Goal: Task Accomplishment & Management: Use online tool/utility

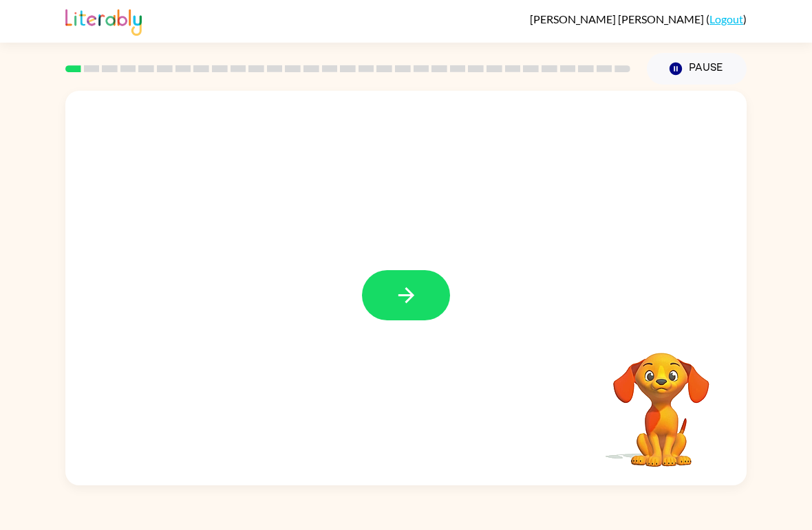
click at [420, 283] on button "button" at bounding box center [406, 295] width 88 height 50
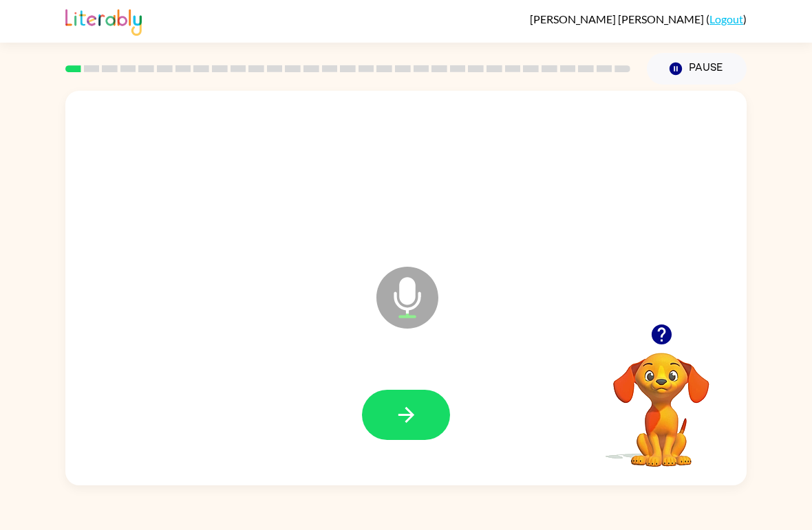
click at [416, 417] on icon "button" at bounding box center [406, 415] width 24 height 24
click at [416, 406] on icon "button" at bounding box center [406, 415] width 24 height 24
click at [431, 427] on button "button" at bounding box center [406, 415] width 88 height 50
click at [418, 399] on button "button" at bounding box center [406, 415] width 88 height 50
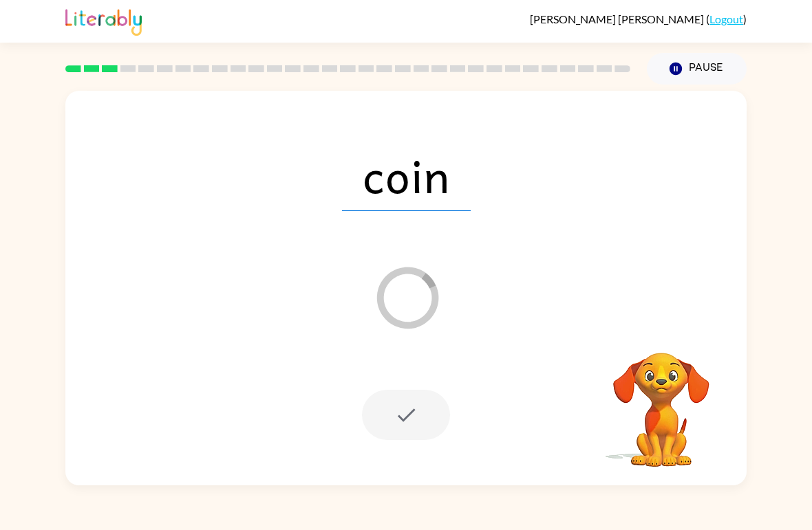
click at [414, 423] on div at bounding box center [406, 415] width 88 height 50
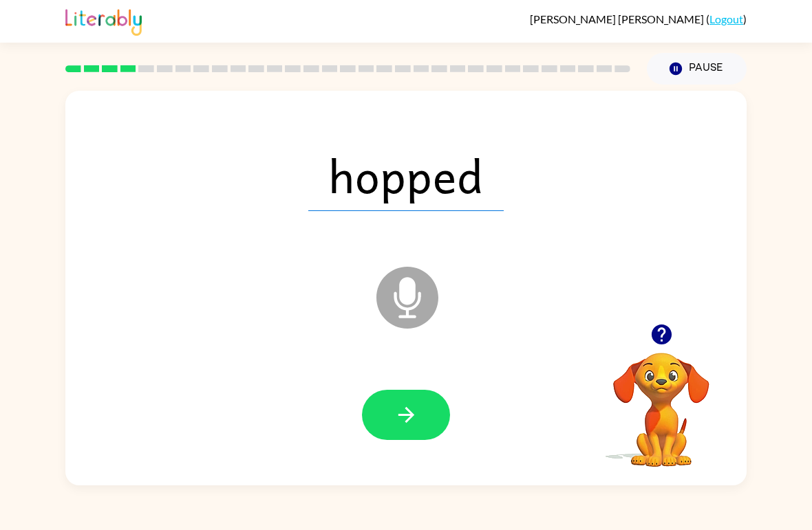
click at [404, 403] on button "button" at bounding box center [406, 415] width 88 height 50
click at [381, 410] on button "button" at bounding box center [406, 415] width 88 height 50
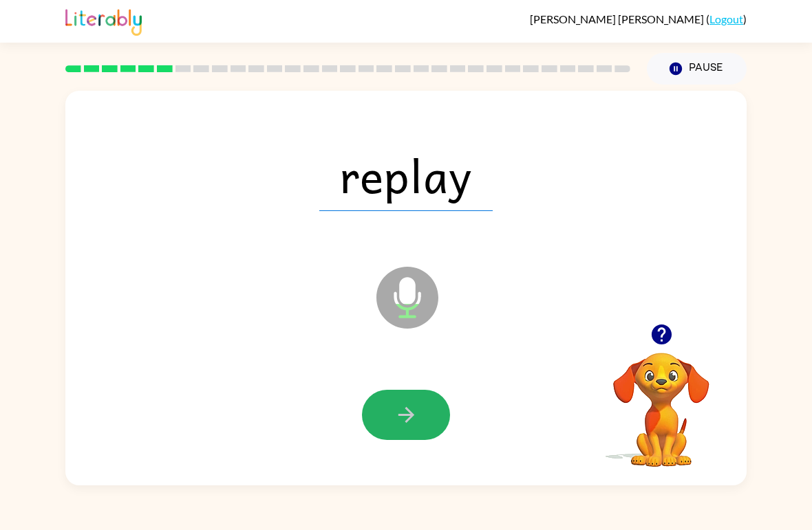
click at [419, 419] on button "button" at bounding box center [406, 415] width 88 height 50
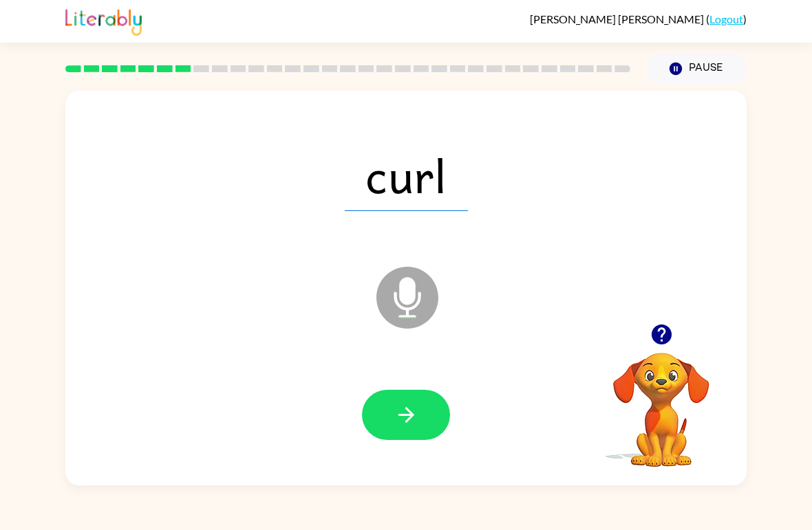
click at [413, 427] on icon "button" at bounding box center [406, 415] width 24 height 24
click at [415, 409] on icon "button" at bounding box center [406, 415] width 24 height 24
click at [427, 411] on button "button" at bounding box center [406, 415] width 88 height 50
click at [418, 417] on icon "button" at bounding box center [406, 415] width 24 height 24
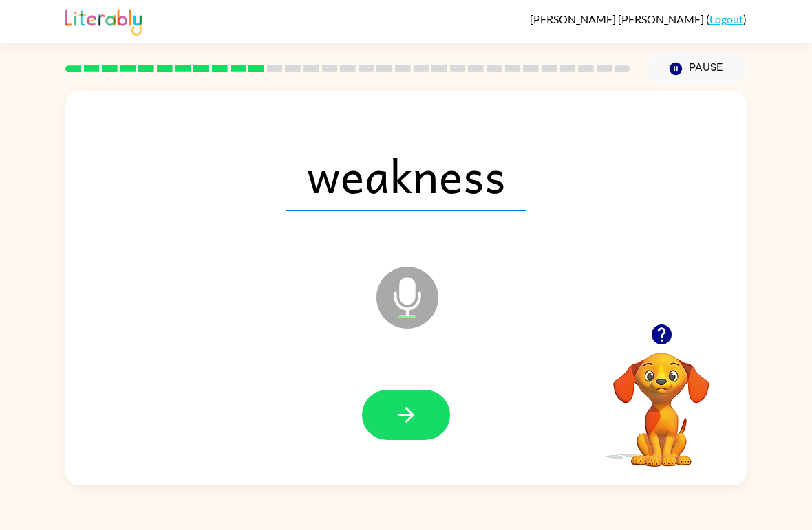
click at [367, 422] on button "button" at bounding box center [406, 415] width 88 height 50
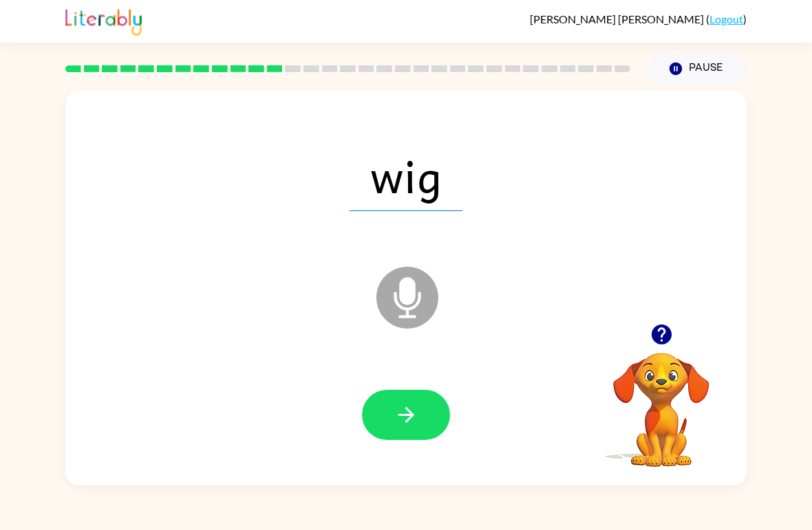
click at [396, 436] on button "button" at bounding box center [406, 415] width 88 height 50
click at [403, 415] on icon "button" at bounding box center [406, 415] width 16 height 16
click at [422, 405] on button "button" at bounding box center [406, 415] width 88 height 50
click at [402, 416] on icon "button" at bounding box center [406, 415] width 16 height 16
click at [411, 417] on icon "button" at bounding box center [406, 415] width 16 height 16
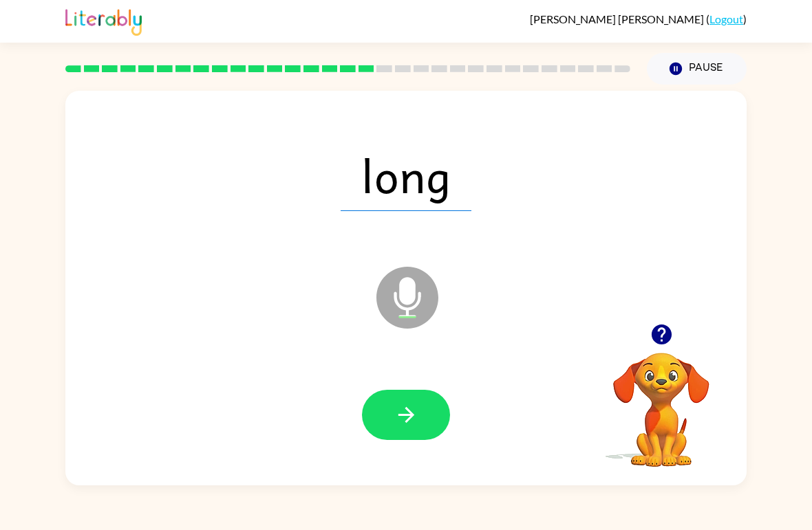
click at [420, 409] on button "button" at bounding box center [406, 415] width 88 height 50
click at [422, 412] on button "button" at bounding box center [406, 415] width 88 height 50
click at [405, 411] on icon "button" at bounding box center [406, 415] width 24 height 24
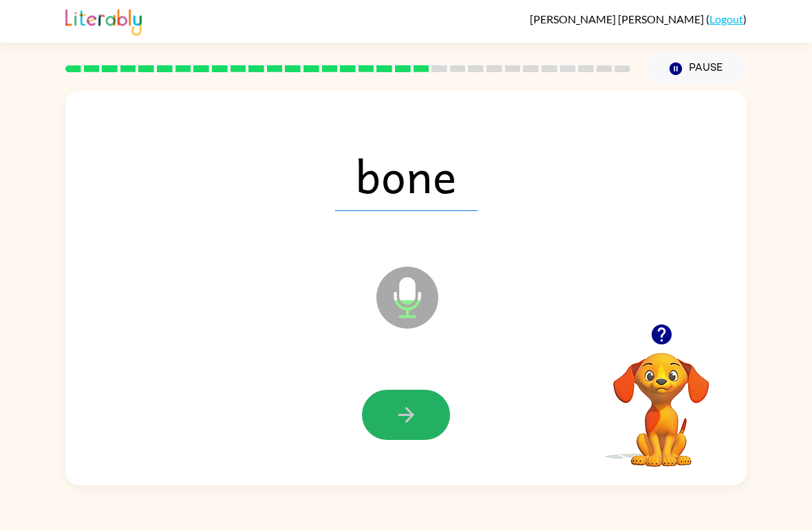
click at [424, 416] on button "button" at bounding box center [406, 415] width 88 height 50
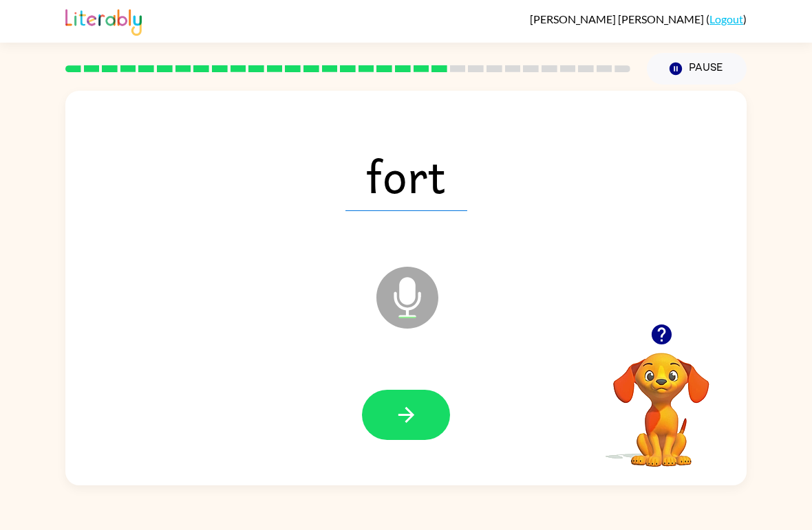
click at [402, 404] on icon "button" at bounding box center [406, 415] width 24 height 24
click at [394, 429] on button "button" at bounding box center [406, 415] width 88 height 50
click at [396, 412] on icon "button" at bounding box center [406, 415] width 24 height 24
click at [385, 420] on button "button" at bounding box center [406, 415] width 88 height 50
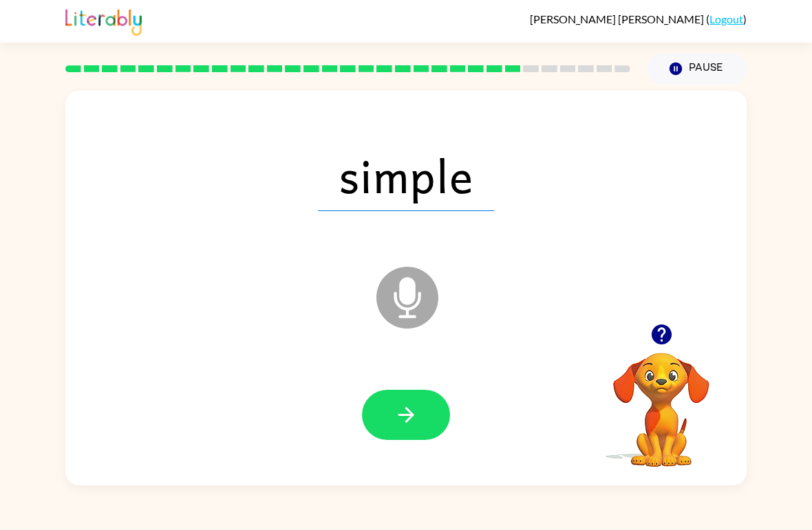
click at [391, 402] on button "button" at bounding box center [406, 415] width 88 height 50
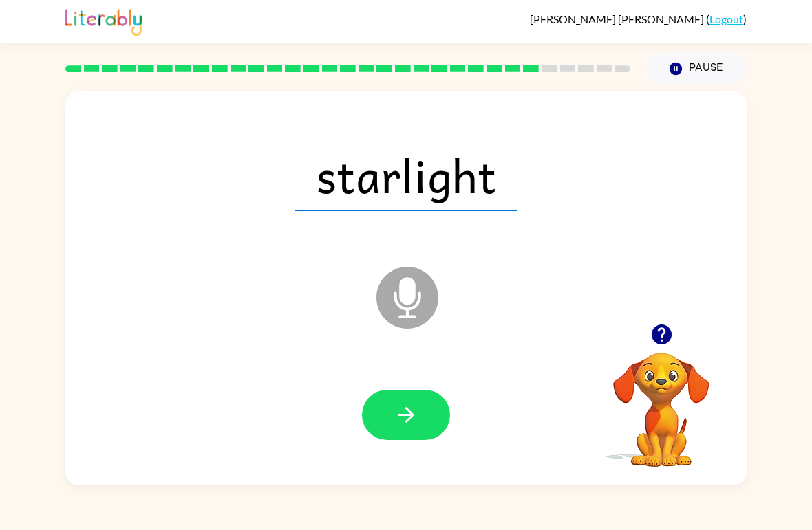
click at [387, 411] on button "button" at bounding box center [406, 415] width 88 height 50
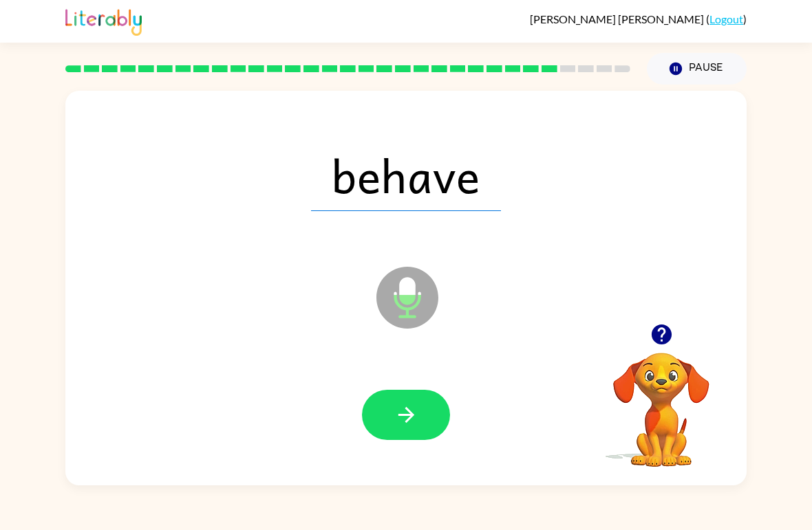
click at [406, 420] on icon "button" at bounding box center [406, 415] width 24 height 24
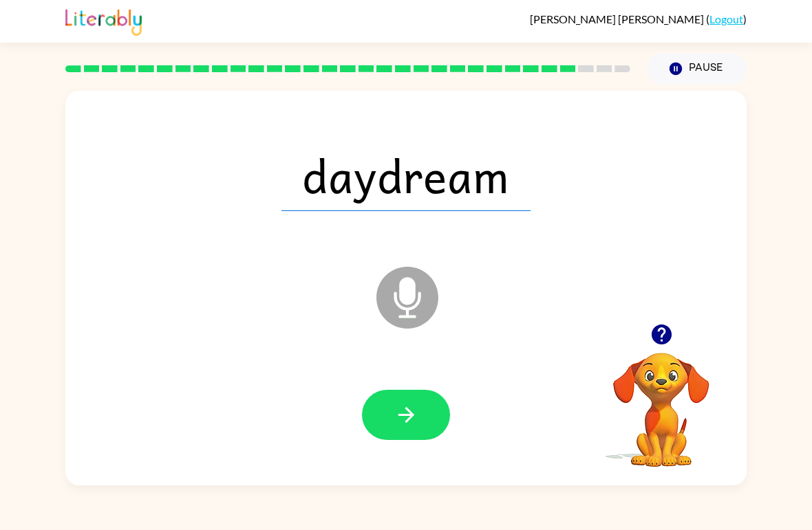
click at [407, 416] on icon "button" at bounding box center [406, 415] width 16 height 16
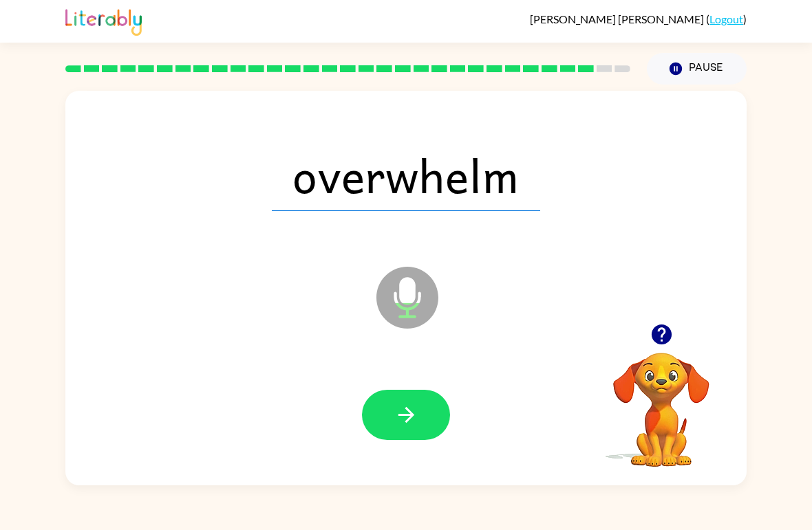
click at [385, 418] on button "button" at bounding box center [406, 415] width 88 height 50
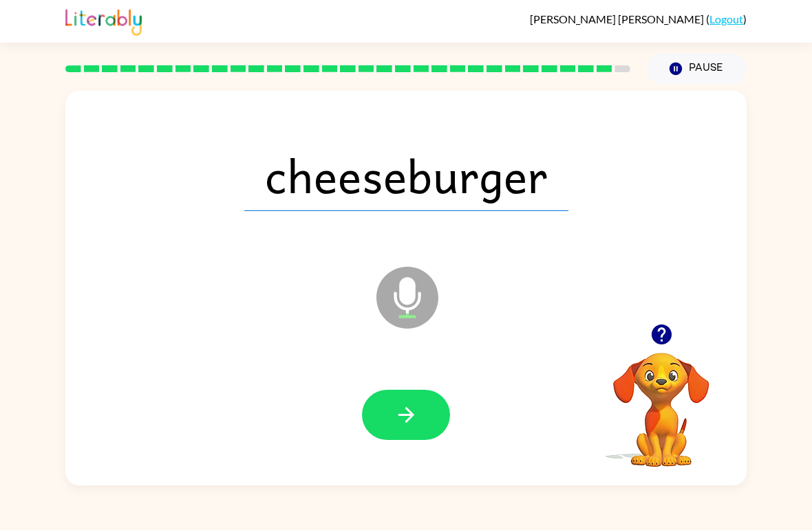
click at [381, 401] on button "button" at bounding box center [406, 415] width 88 height 50
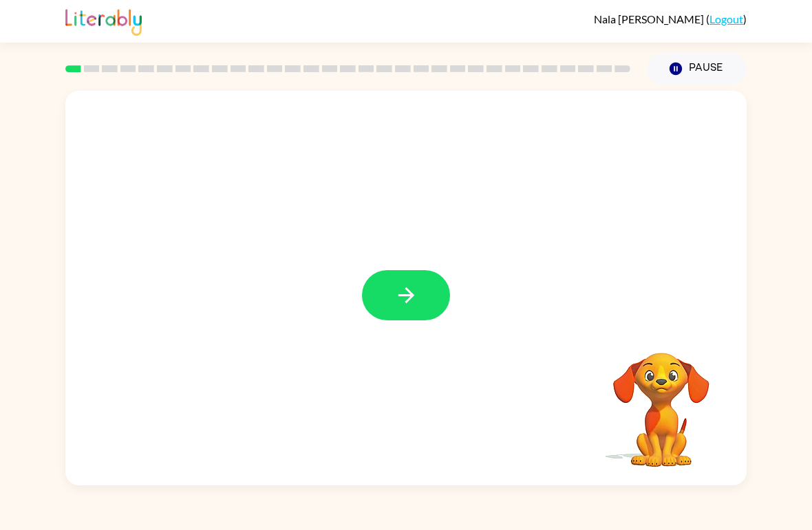
click at [407, 303] on icon "button" at bounding box center [406, 296] width 16 height 16
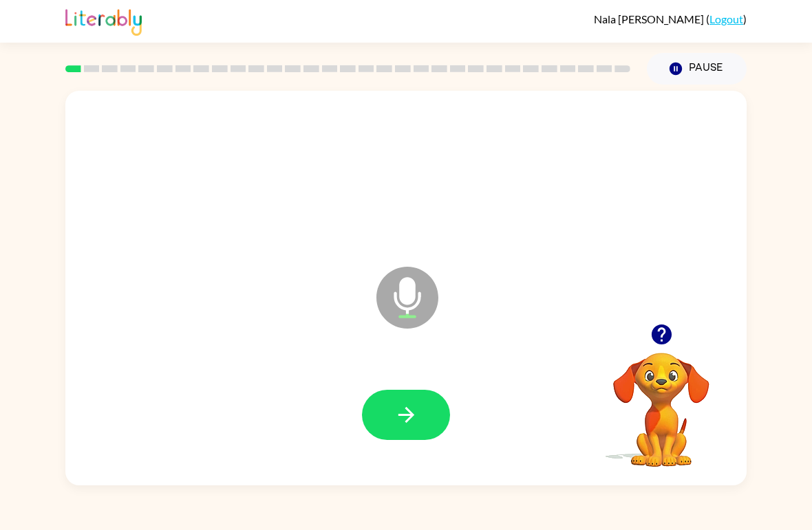
click at [404, 427] on icon "button" at bounding box center [406, 415] width 24 height 24
click at [403, 432] on button "button" at bounding box center [406, 415] width 88 height 50
click at [404, 435] on button "button" at bounding box center [406, 415] width 88 height 50
click at [660, 339] on icon "button" at bounding box center [661, 335] width 20 height 20
click at [414, 440] on button "button" at bounding box center [406, 415] width 88 height 50
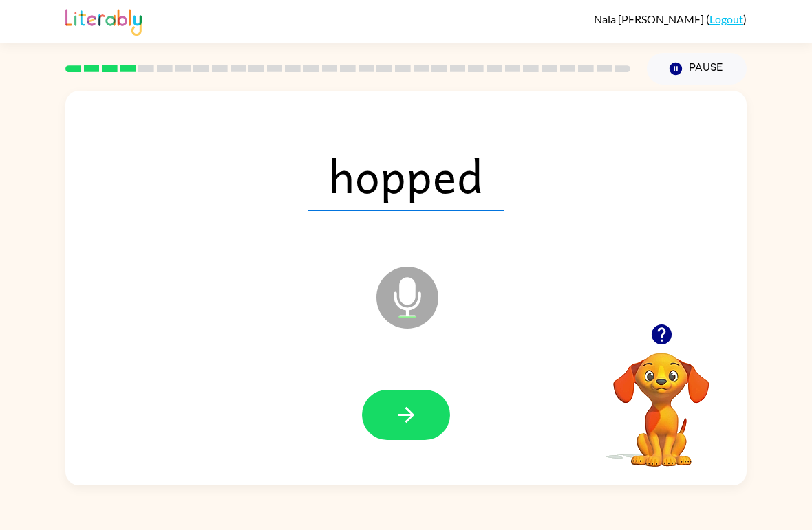
click at [394, 419] on icon "button" at bounding box center [406, 415] width 24 height 24
click at [426, 429] on button "button" at bounding box center [406, 415] width 88 height 50
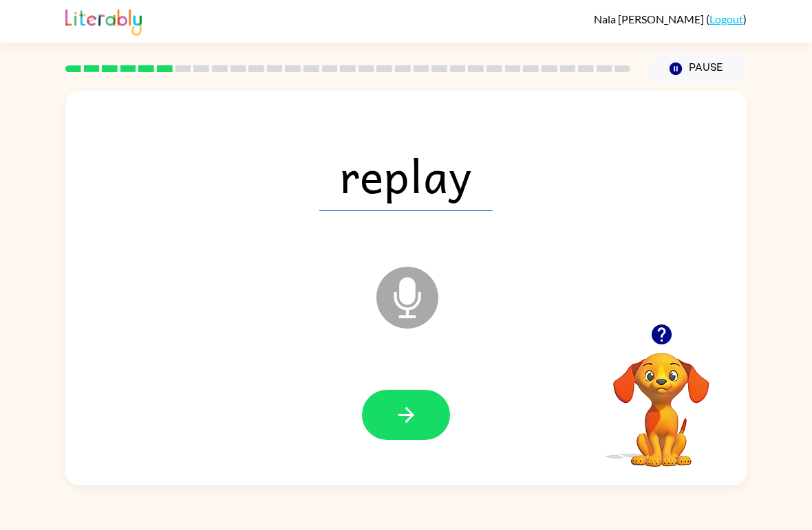
click at [411, 423] on icon "button" at bounding box center [406, 415] width 24 height 24
click at [413, 424] on icon "button" at bounding box center [406, 415] width 24 height 24
click at [396, 449] on div at bounding box center [406, 416] width 654 height 114
click at [412, 416] on icon "button" at bounding box center [406, 415] width 16 height 16
click at [424, 456] on div at bounding box center [406, 416] width 654 height 114
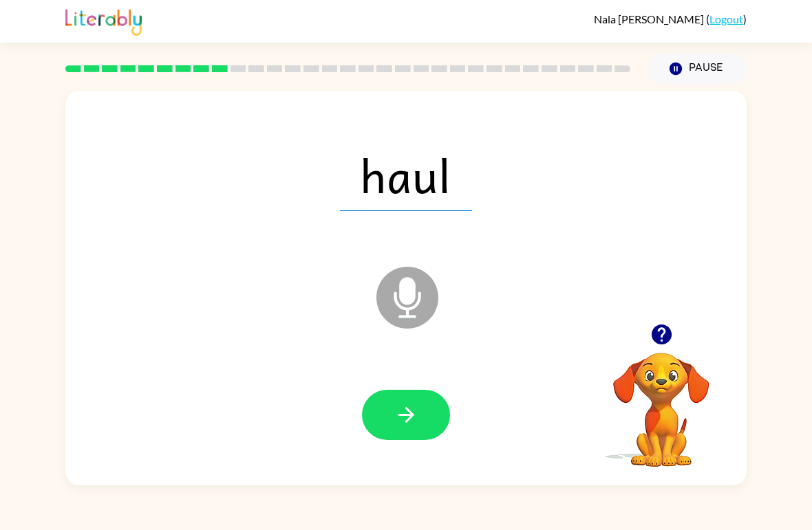
click at [415, 424] on icon "button" at bounding box center [406, 415] width 24 height 24
click at [431, 422] on button "button" at bounding box center [406, 415] width 88 height 50
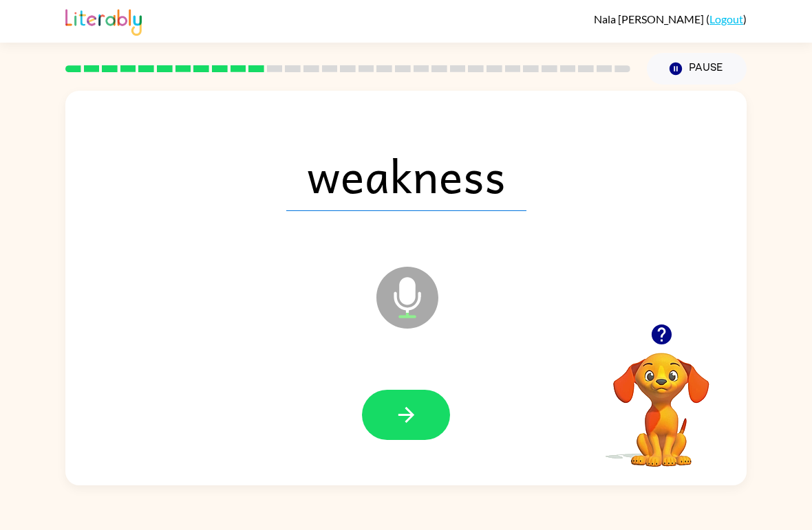
click at [391, 411] on button "button" at bounding box center [406, 415] width 88 height 50
click at [415, 428] on div at bounding box center [406, 415] width 88 height 50
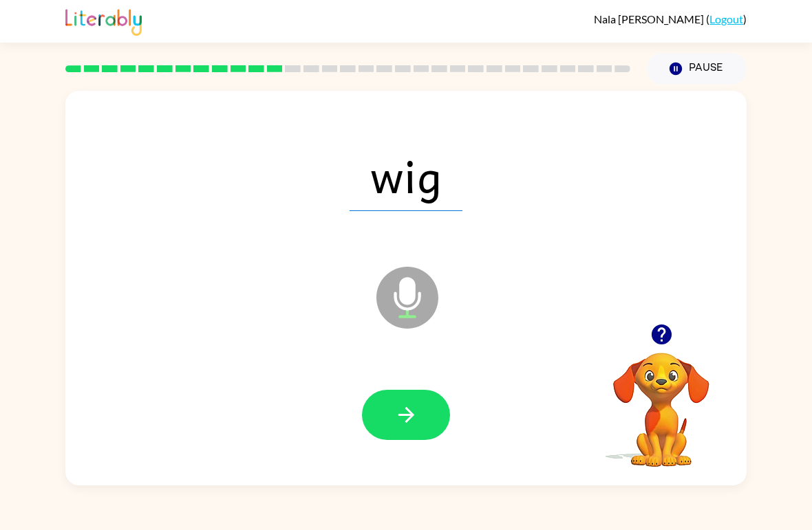
click at [415, 420] on icon "button" at bounding box center [406, 415] width 24 height 24
click at [427, 415] on button "button" at bounding box center [406, 415] width 88 height 50
click at [425, 434] on button "button" at bounding box center [406, 415] width 88 height 50
click at [427, 418] on button "button" at bounding box center [406, 415] width 88 height 50
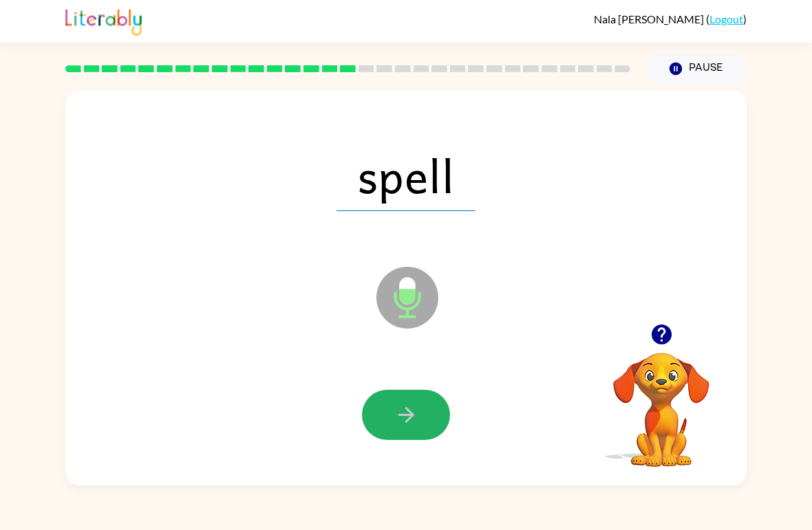
click at [414, 415] on icon "button" at bounding box center [406, 415] width 24 height 24
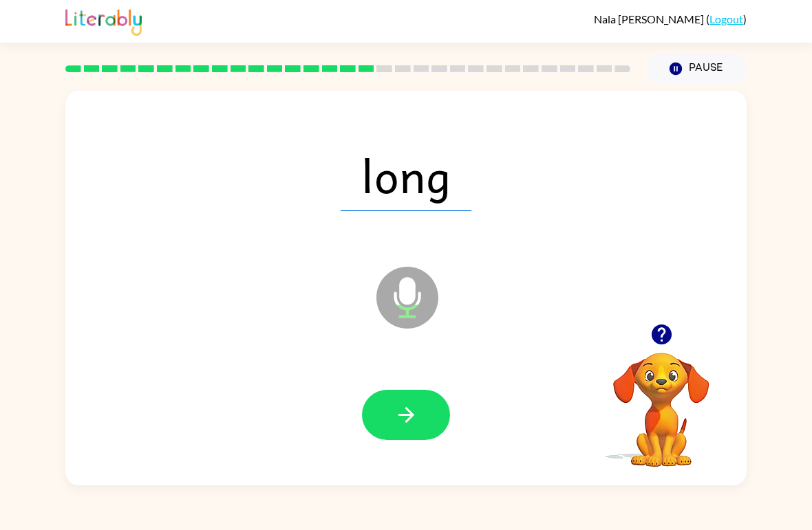
click at [396, 440] on button "button" at bounding box center [406, 415] width 88 height 50
click at [415, 418] on icon "button" at bounding box center [406, 415] width 24 height 24
click at [434, 403] on button "button" at bounding box center [406, 415] width 88 height 50
click at [414, 416] on icon "button" at bounding box center [406, 415] width 24 height 24
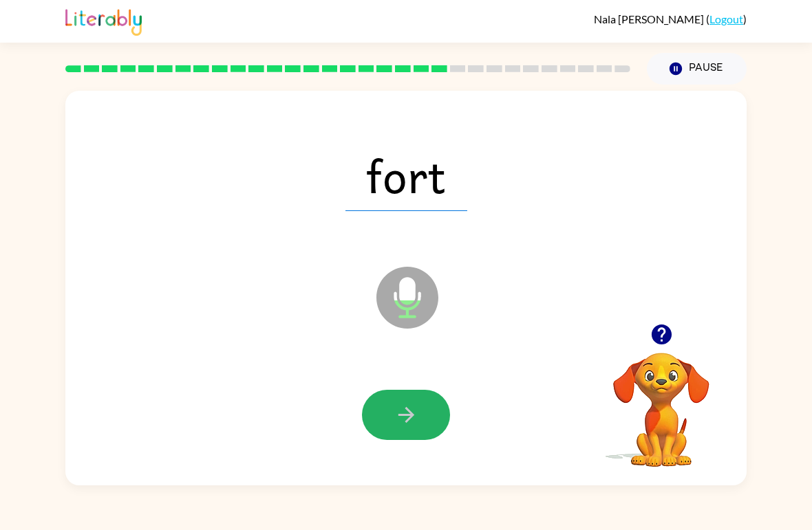
click at [422, 421] on button "button" at bounding box center [406, 415] width 88 height 50
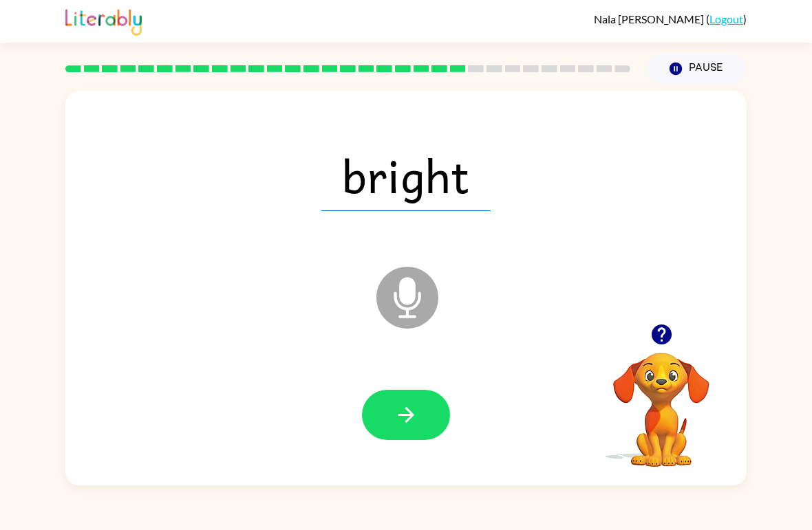
click at [404, 424] on icon "button" at bounding box center [406, 415] width 24 height 24
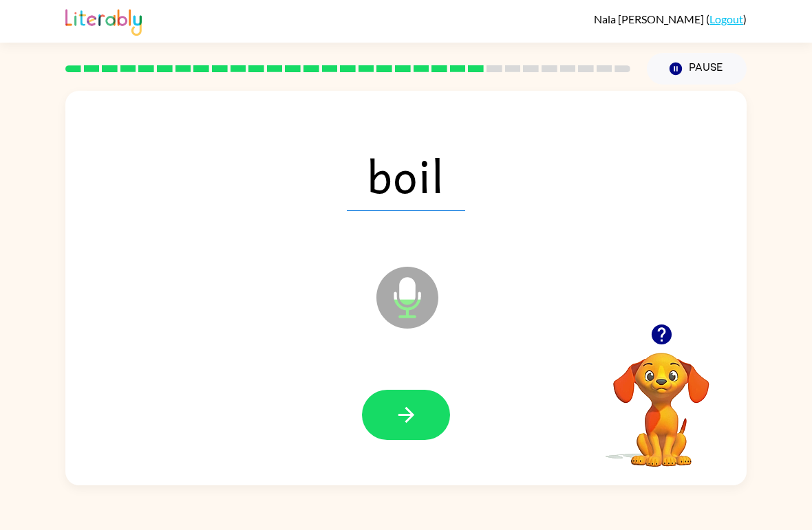
click at [422, 419] on button "button" at bounding box center [406, 415] width 88 height 50
click at [463, 442] on div at bounding box center [406, 416] width 654 height 114
click at [407, 474] on div "frozen Microphone The Microphone is here when it is your turn to talk" at bounding box center [405, 288] width 681 height 395
click at [391, 378] on div at bounding box center [406, 416] width 654 height 114
click at [409, 413] on icon "button" at bounding box center [406, 415] width 16 height 16
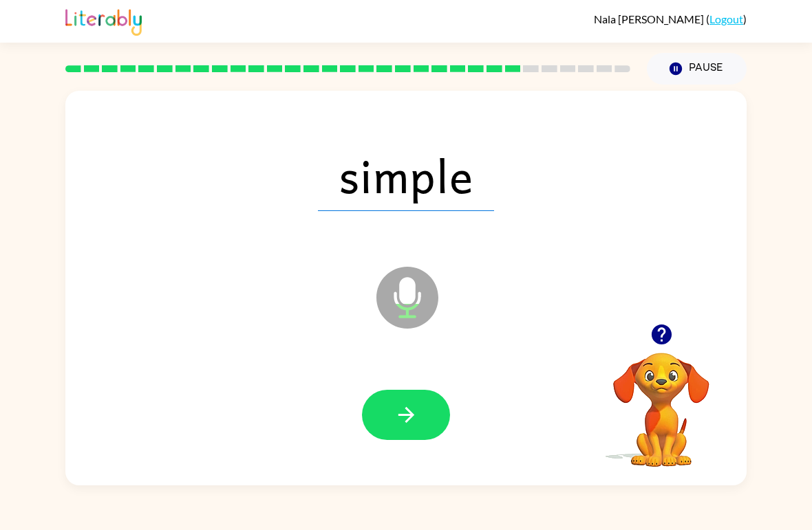
click at [398, 418] on icon "button" at bounding box center [406, 415] width 24 height 24
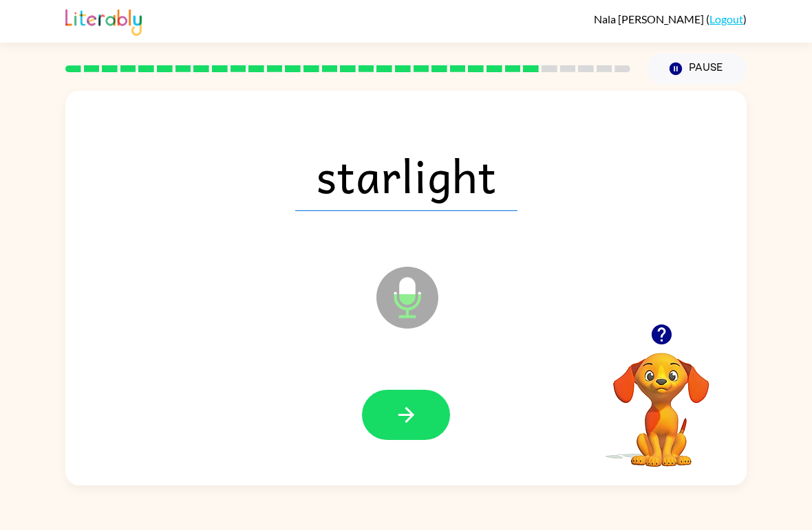
click at [404, 416] on icon "button" at bounding box center [406, 415] width 16 height 16
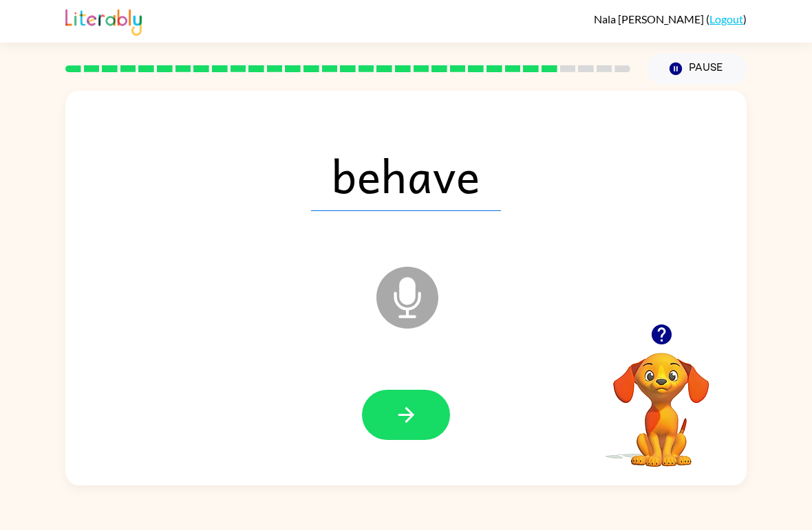
click at [590, 380] on div at bounding box center [406, 416] width 654 height 114
click at [413, 391] on button "button" at bounding box center [406, 415] width 88 height 50
click at [409, 417] on div at bounding box center [406, 415] width 88 height 50
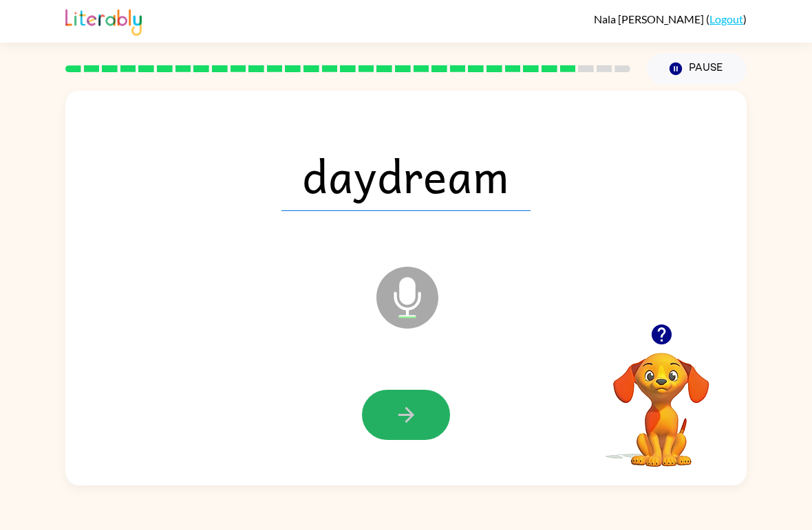
click at [426, 426] on button "button" at bounding box center [406, 415] width 88 height 50
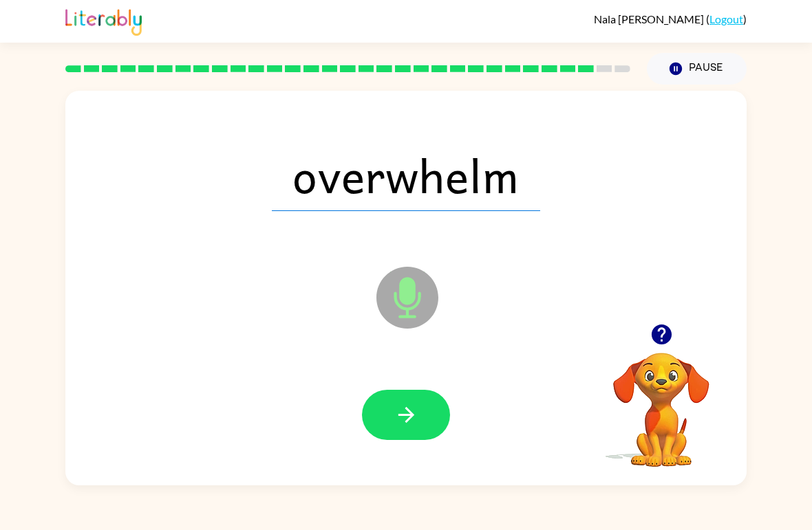
click at [427, 431] on button "button" at bounding box center [406, 415] width 88 height 50
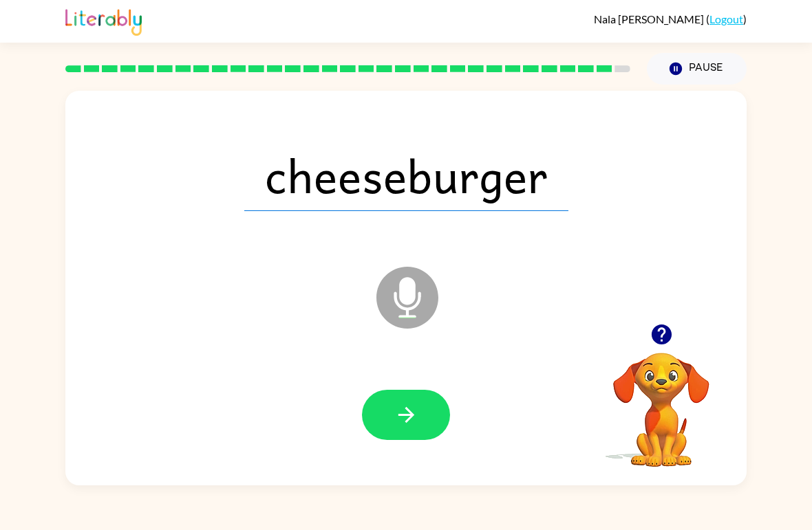
click at [427, 427] on button "button" at bounding box center [406, 415] width 88 height 50
